Goal: Information Seeking & Learning: Compare options

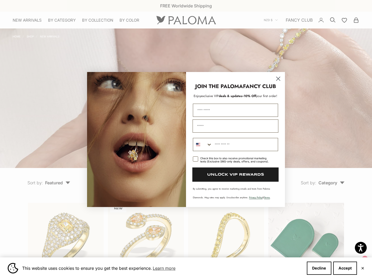
click at [279, 81] on circle "Close dialog" at bounding box center [278, 78] width 9 height 9
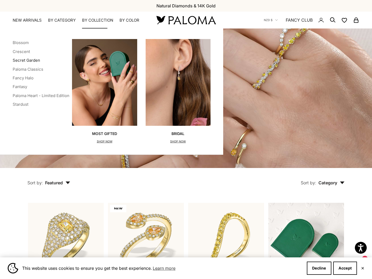
click at [18, 59] on link "Secret Garden" at bounding box center [26, 60] width 27 height 5
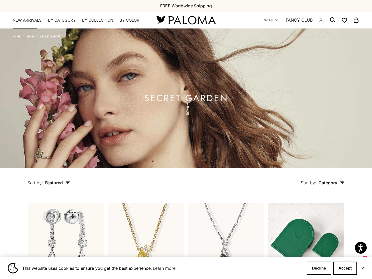
click at [36, 22] on link "NEW ARRIVALS" at bounding box center [27, 20] width 29 height 5
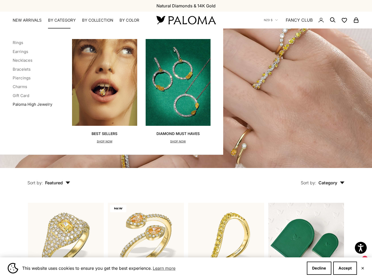
click at [41, 103] on link "Paloma High Jewelry" at bounding box center [33, 104] width 40 height 5
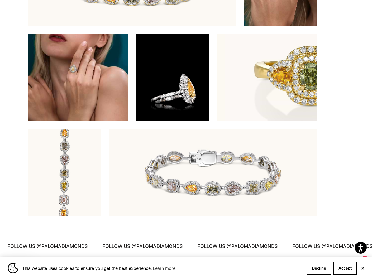
scroll to position [1579, 0]
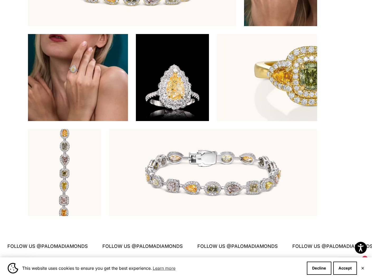
click at [173, 89] on video "#YellowGold\a#WhiteGold\a#RoseGold" at bounding box center [172, 77] width 73 height 87
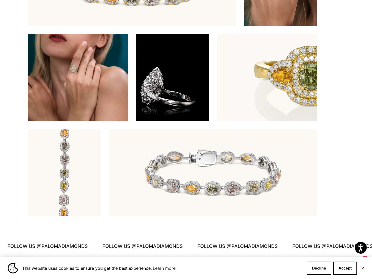
click at [268, 71] on img at bounding box center [267, 77] width 100 height 87
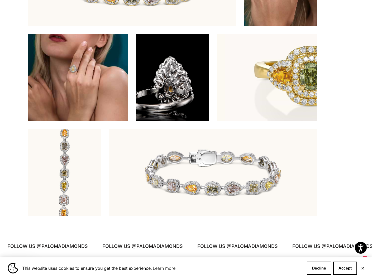
click at [304, 91] on img at bounding box center [267, 77] width 100 height 87
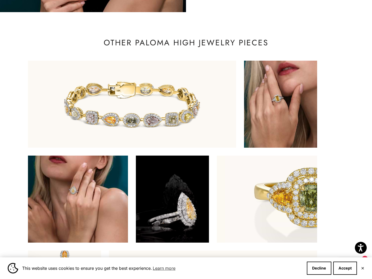
scroll to position [1457, 0]
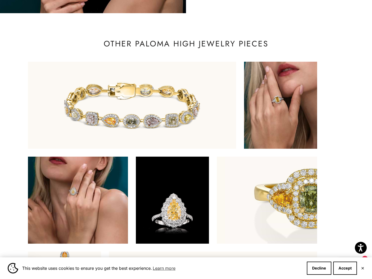
click at [288, 88] on img at bounding box center [280, 105] width 73 height 87
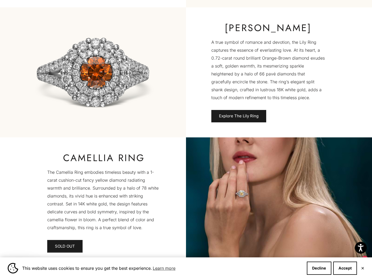
scroll to position [803, 0]
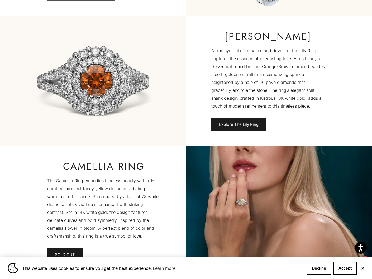
click at [235, 82] on p "A true symbol of romance and devotion, the Lily Ring captures the essence of ev…" at bounding box center [267, 78] width 113 height 63
click at [227, 124] on link "Explore The Lily Ring" at bounding box center [238, 124] width 55 height 13
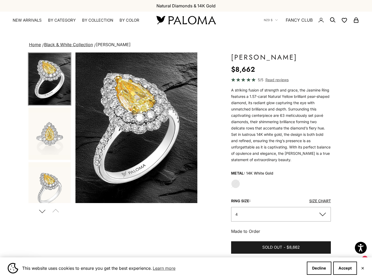
scroll to position [0, 0]
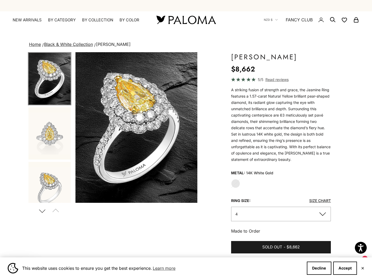
click at [151, 132] on img "Item 1 of 10" at bounding box center [136, 127] width 122 height 151
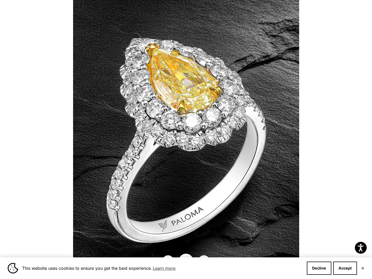
click at [304, 142] on div at bounding box center [186, 139] width 372 height 279
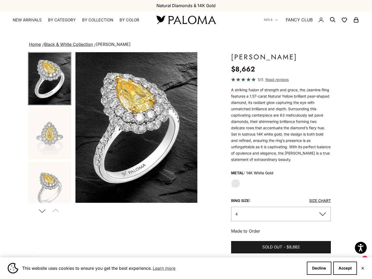
click at [60, 129] on img "Go to item 2" at bounding box center [49, 133] width 42 height 52
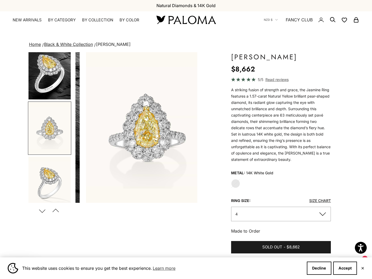
scroll to position [0, 128]
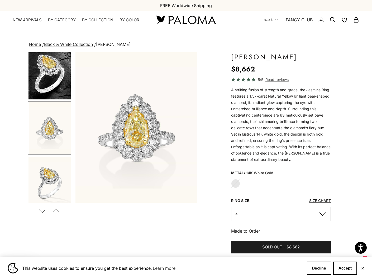
click at [40, 176] on img "Go to item 3" at bounding box center [49, 183] width 42 height 52
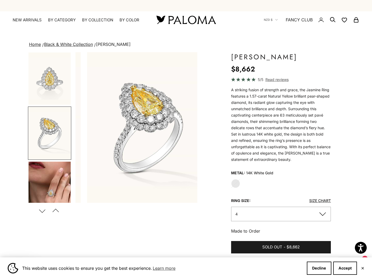
scroll to position [60, 0]
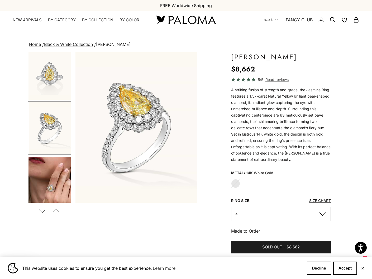
click at [47, 166] on img "Go to item 4" at bounding box center [49, 183] width 42 height 52
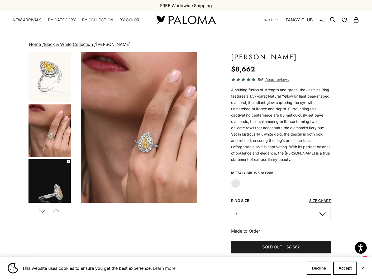
scroll to position [0, 0]
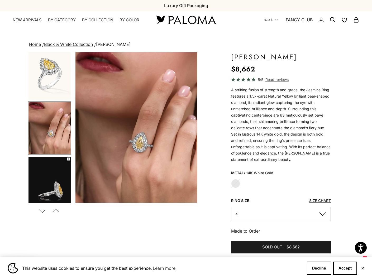
click at [117, 142] on img "Item 4 of 10" at bounding box center [136, 127] width 122 height 151
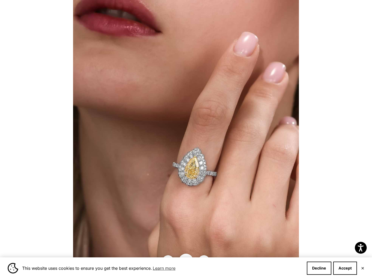
click at [322, 141] on div at bounding box center [186, 139] width 372 height 279
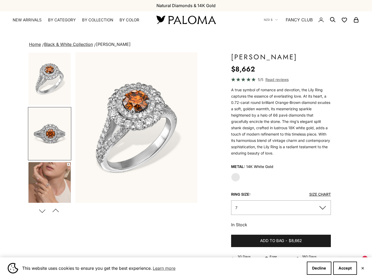
scroll to position [0, 128]
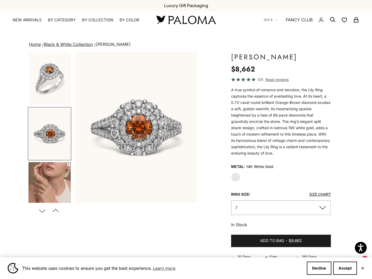
click at [58, 175] on img "Go to item 3" at bounding box center [49, 188] width 42 height 52
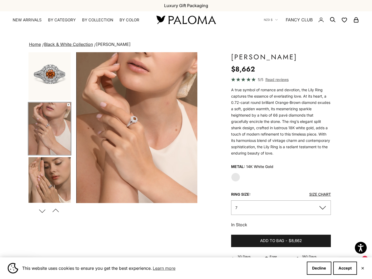
scroll to position [60, 0]
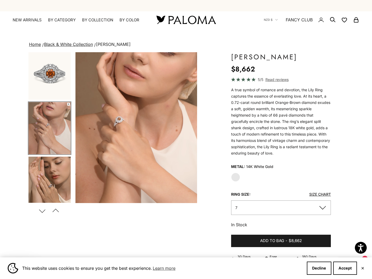
click at [130, 155] on video "#YellowGold\a#WhiteGold\a#RoseGold" at bounding box center [136, 127] width 122 height 151
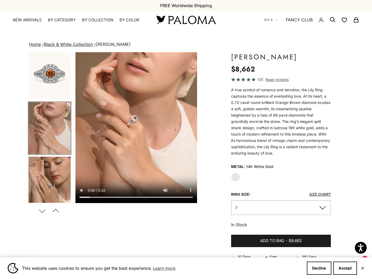
click at [90, 198] on div "Save Add to wishlist" at bounding box center [136, 200] width 122 height 5
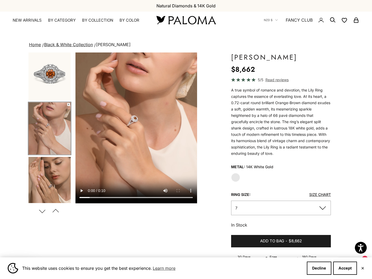
scroll to position [0, 0]
click at [89, 197] on video "#YellowGold\a#WhiteGold\a#RoseGold" at bounding box center [136, 127] width 122 height 151
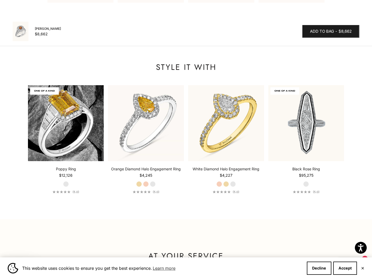
scroll to position [557, 0]
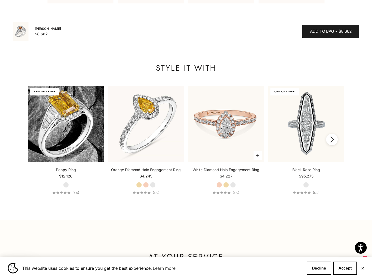
click at [220, 145] on img at bounding box center [226, 124] width 76 height 76
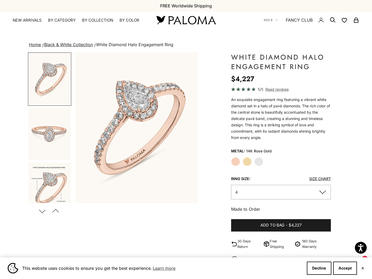
click at [249, 163] on label "Yellow Gold" at bounding box center [247, 161] width 9 height 9
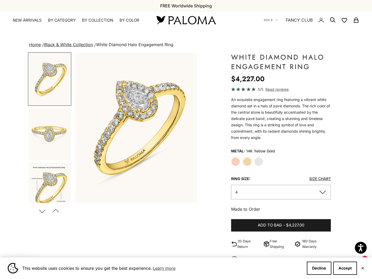
click at [260, 160] on label "White Gold" at bounding box center [258, 161] width 9 height 9
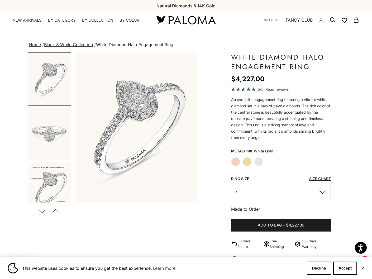
click at [160, 149] on img "Item 2 of 13" at bounding box center [136, 127] width 122 height 151
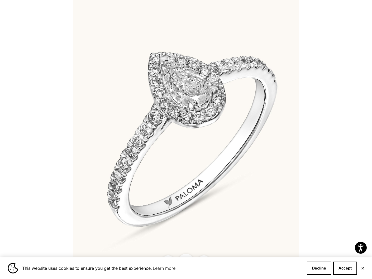
click at [195, 151] on img at bounding box center [186, 139] width 226 height 279
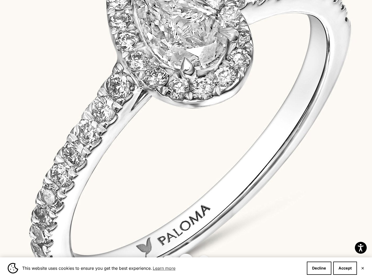
click at [196, 151] on img at bounding box center [178, 130] width 427 height 528
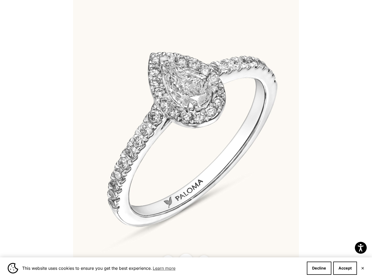
click at [196, 151] on img at bounding box center [186, 139] width 226 height 279
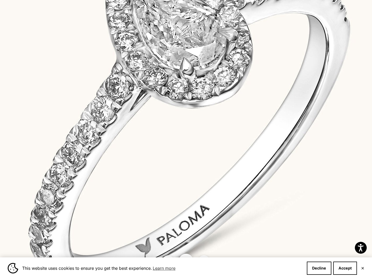
click at [196, 151] on img at bounding box center [177, 130] width 427 height 528
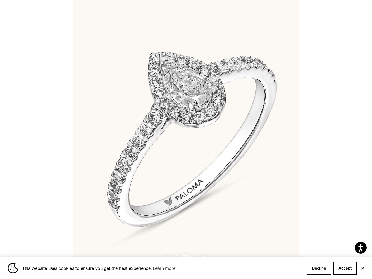
click at [333, 106] on div at bounding box center [186, 139] width 372 height 279
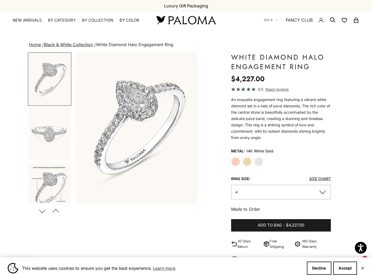
click at [55, 211] on button "Previous" at bounding box center [56, 211] width 12 height 12
click at [45, 212] on button "Next" at bounding box center [42, 211] width 12 height 12
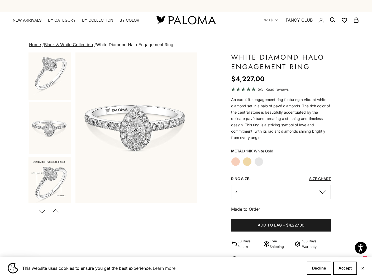
click at [44, 212] on button "Next" at bounding box center [42, 211] width 12 height 12
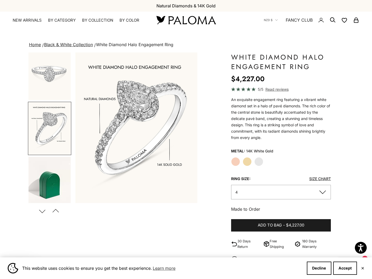
click at [42, 211] on button "Next" at bounding box center [42, 211] width 12 height 12
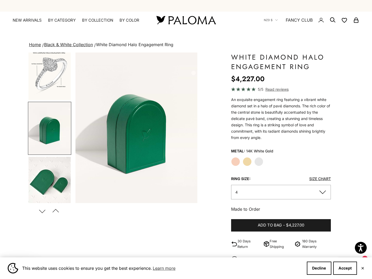
click at [42, 211] on button "Next" at bounding box center [42, 211] width 12 height 12
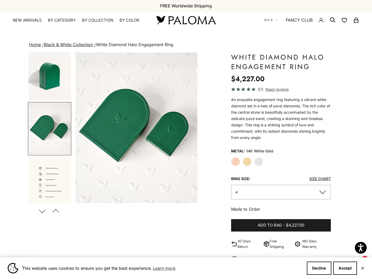
click at [42, 211] on button "Next" at bounding box center [42, 211] width 12 height 12
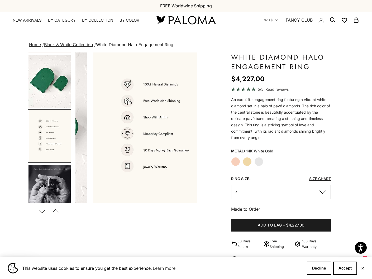
scroll to position [224, 0]
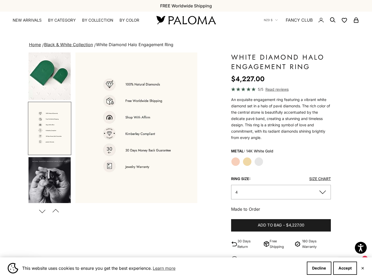
click at [42, 211] on button "Next" at bounding box center [42, 211] width 12 height 12
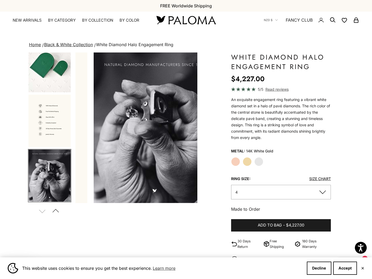
scroll to position [0, 770]
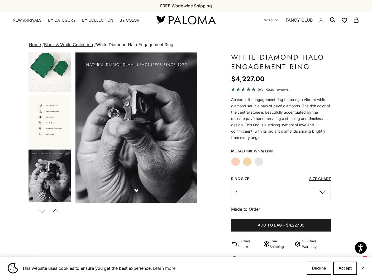
click at [58, 210] on button "Previous" at bounding box center [56, 211] width 12 height 12
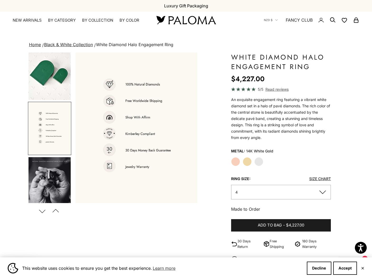
click at [58, 210] on button "Previous" at bounding box center [56, 211] width 12 height 12
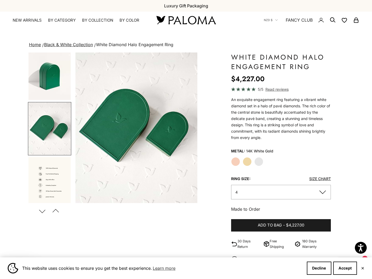
click at [58, 210] on button "Previous" at bounding box center [56, 211] width 12 height 12
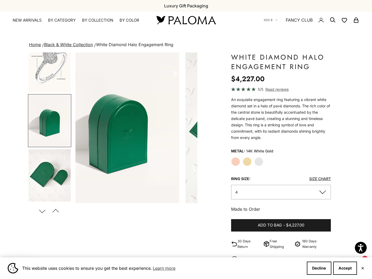
scroll to position [115, 0]
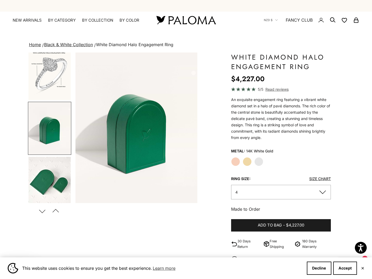
click at [58, 210] on button "Previous" at bounding box center [56, 211] width 12 height 12
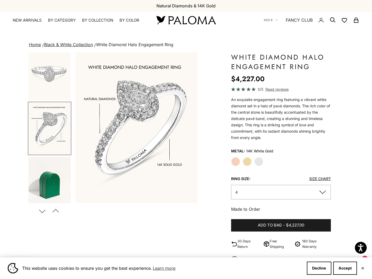
click at [58, 210] on button "Previous" at bounding box center [56, 211] width 12 height 12
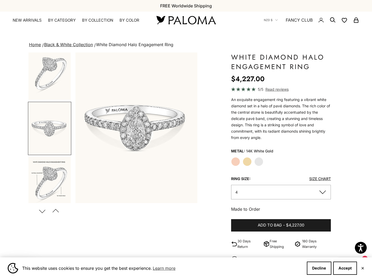
click at [61, 128] on img "Go to item 6" at bounding box center [49, 128] width 42 height 52
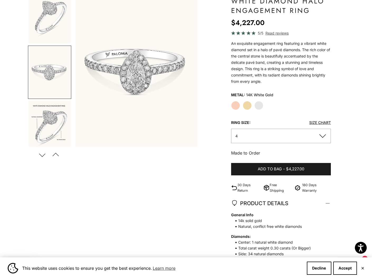
click at [325, 137] on button "4" at bounding box center [281, 136] width 100 height 15
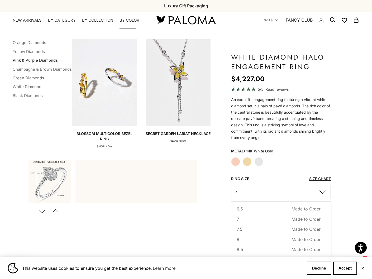
click at [40, 61] on link "Pink & Purple Diamonds" at bounding box center [35, 60] width 45 height 5
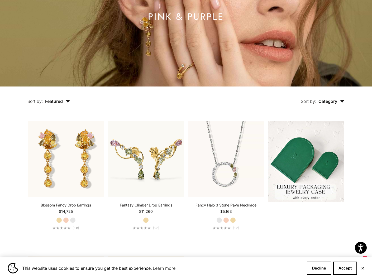
scroll to position [88, 0]
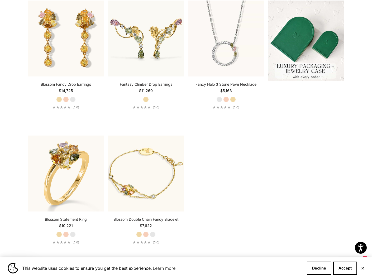
scroll to position [199, 0]
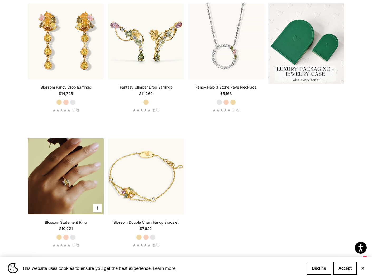
click at [71, 164] on video "#YellowGold\a#WhiteGold\a#RoseGold" at bounding box center [66, 176] width 76 height 76
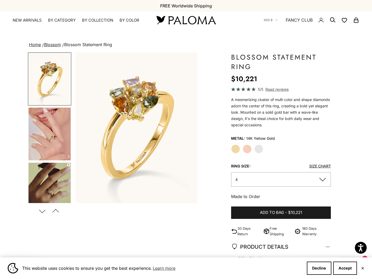
click at [56, 147] on img "Go to item 4" at bounding box center [49, 134] width 42 height 53
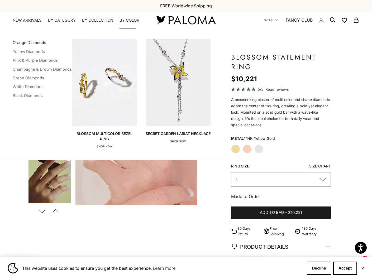
click at [36, 41] on link "Orange Diamonds" at bounding box center [30, 42] width 34 height 5
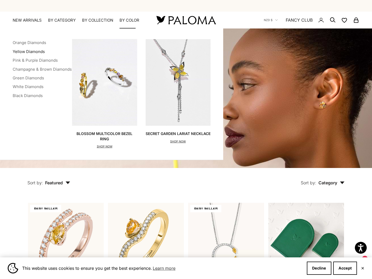
click at [28, 52] on link "Yellow Diamonds" at bounding box center [29, 51] width 32 height 5
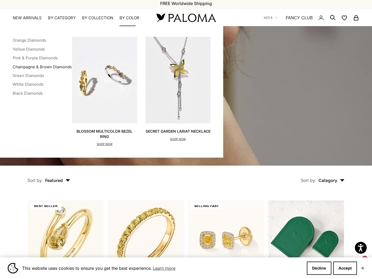
scroll to position [4, 0]
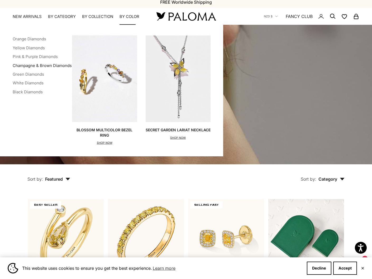
click at [54, 66] on link "Champagne & Brown Diamonds" at bounding box center [42, 65] width 59 height 5
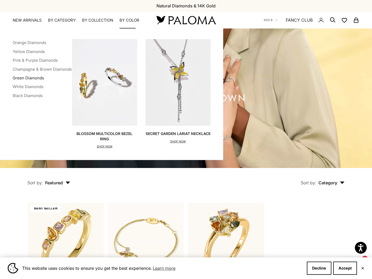
click at [28, 77] on link "Green Diamonds" at bounding box center [28, 77] width 31 height 5
